Goal: Navigation & Orientation: Find specific page/section

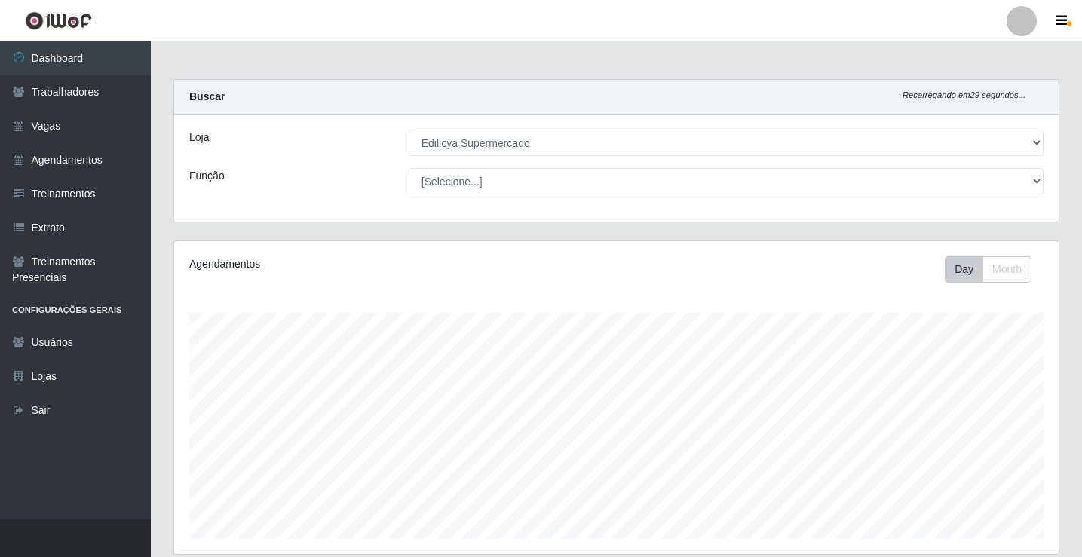
select select "460"
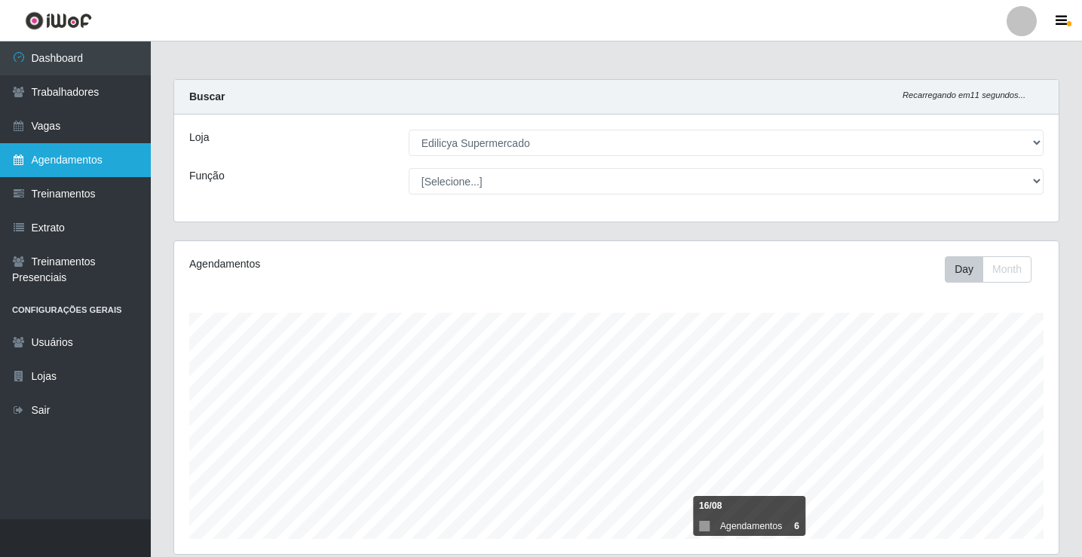
click at [96, 161] on link "Agendamentos" at bounding box center [75, 160] width 151 height 34
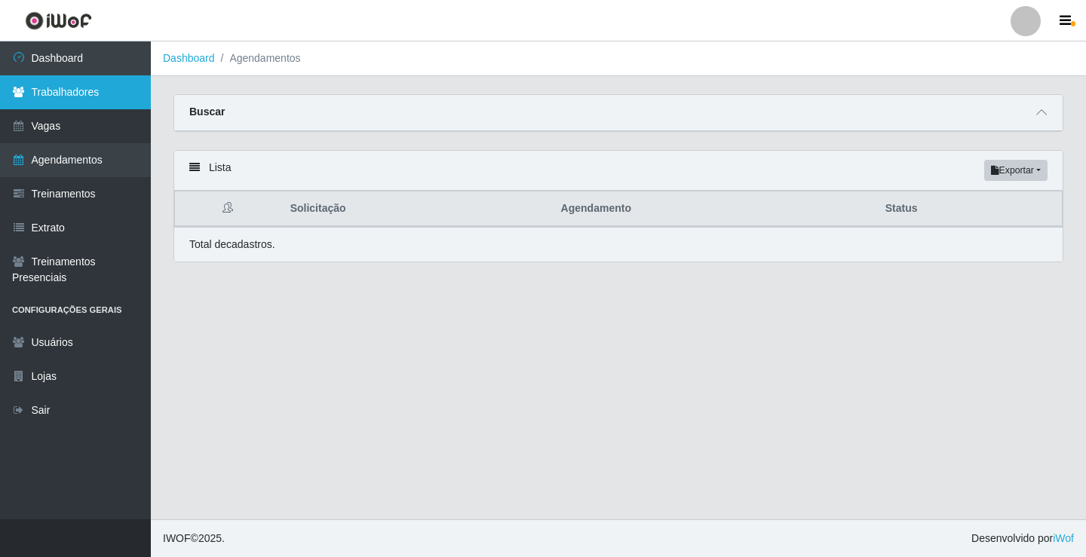
click at [112, 103] on link "Trabalhadores" at bounding box center [75, 92] width 151 height 34
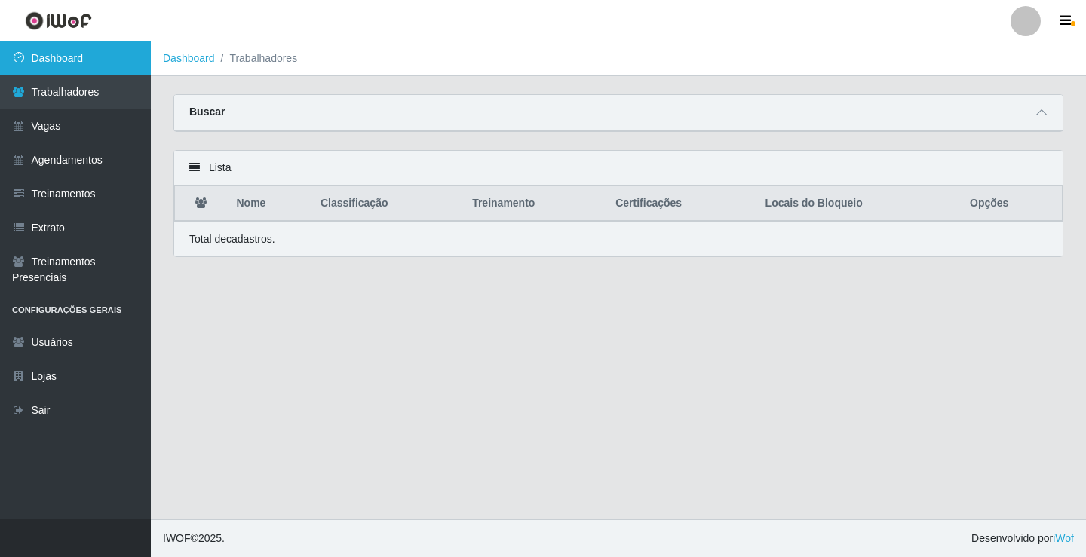
click at [128, 62] on link "Dashboard" at bounding box center [75, 58] width 151 height 34
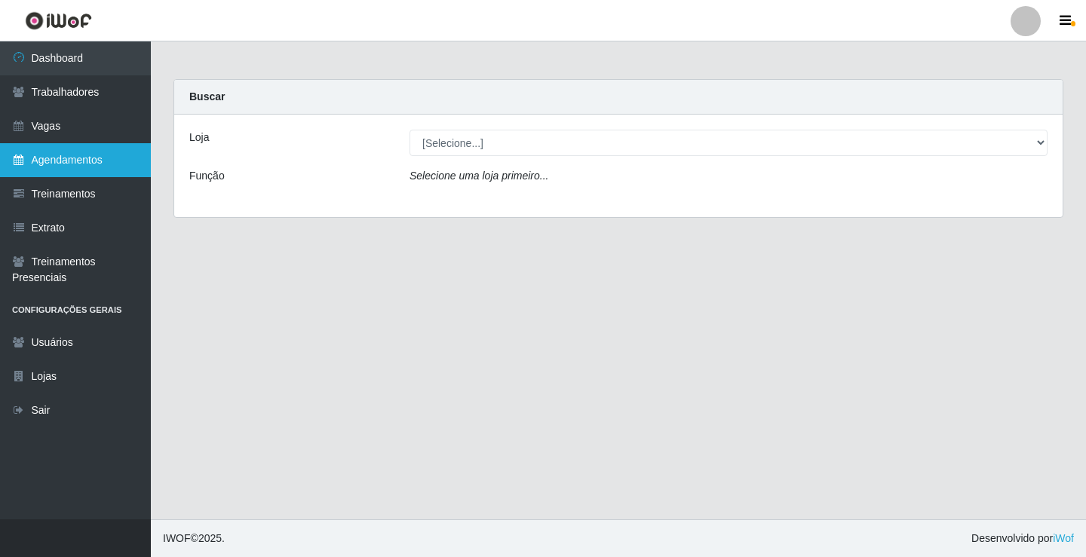
click at [107, 143] on link "Agendamentos" at bounding box center [75, 160] width 151 height 34
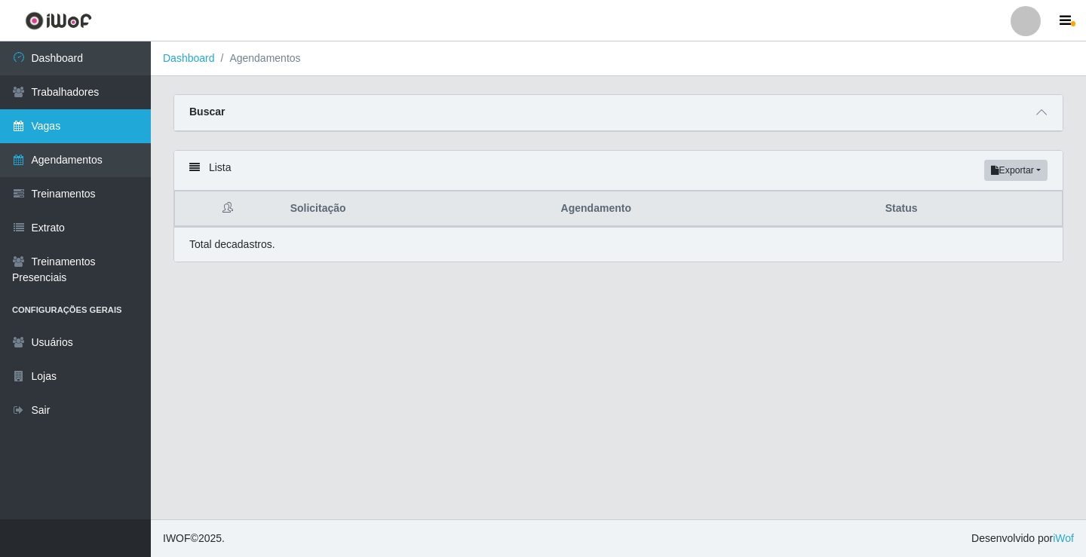
click at [110, 127] on link "Vagas" at bounding box center [75, 126] width 151 height 34
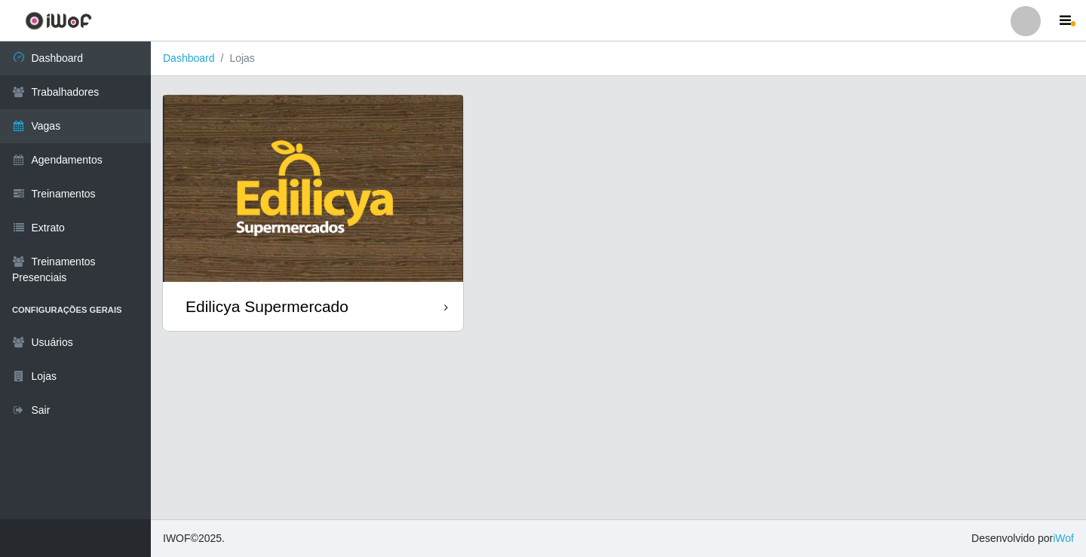
click at [411, 309] on div "Edilicya Supermercado" at bounding box center [313, 306] width 300 height 49
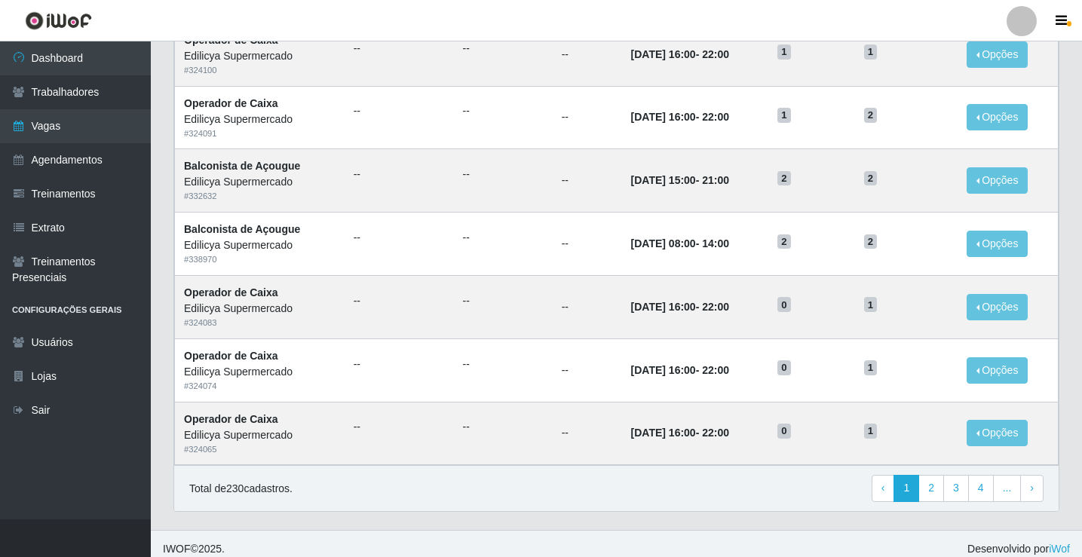
scroll to position [721, 0]
